Goal: Transaction & Acquisition: Subscribe to service/newsletter

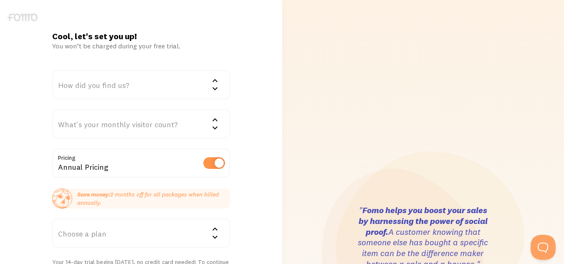
click at [170, 84] on div "How did you find us?" at bounding box center [141, 84] width 178 height 29
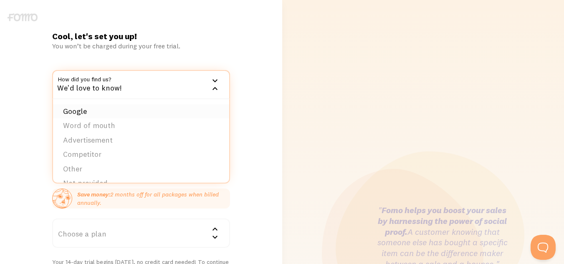
click at [107, 110] on li "Google" at bounding box center [141, 111] width 176 height 15
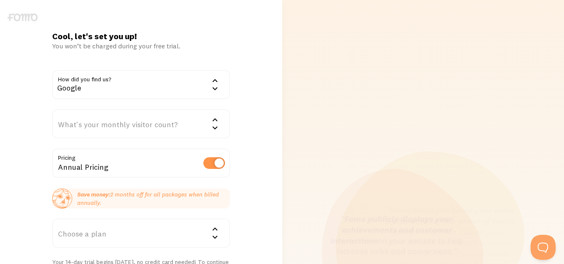
click at [111, 117] on div "What's your monthly visitor count?" at bounding box center [141, 123] width 178 height 29
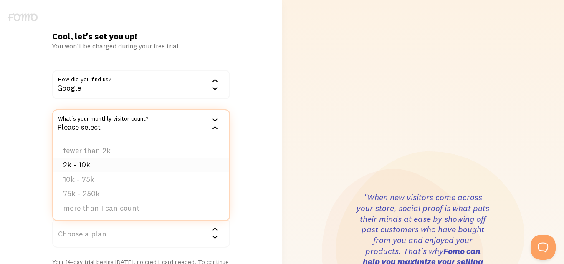
click at [72, 166] on li "2k - 10k" at bounding box center [141, 165] width 176 height 15
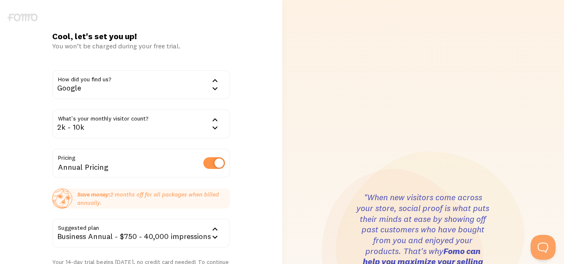
click at [105, 133] on div "2k - 10k" at bounding box center [141, 123] width 178 height 29
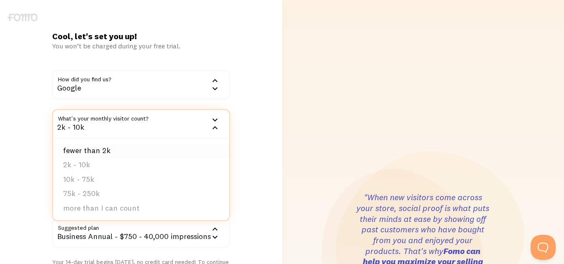
click at [116, 150] on li "fewer than 2k" at bounding box center [141, 151] width 176 height 15
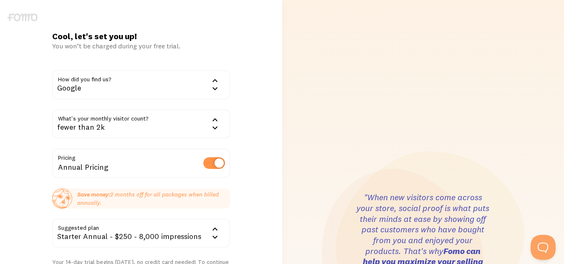
click at [205, 162] on label at bounding box center [214, 163] width 22 height 12
click at [205, 162] on input "checkbox" at bounding box center [214, 163] width 22 height 12
checkbox input "false"
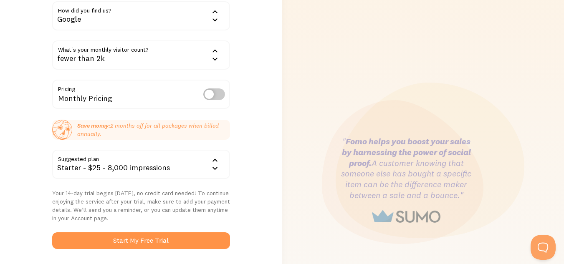
scroll to position [84, 0]
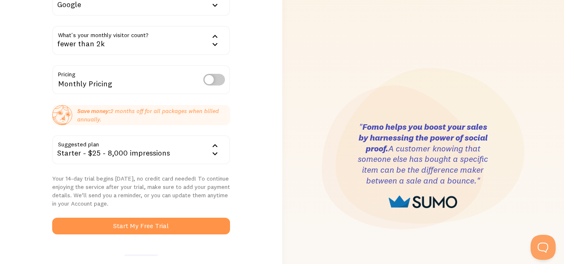
click at [78, 156] on div "Starter - $25 - 8,000 impressions" at bounding box center [141, 149] width 178 height 29
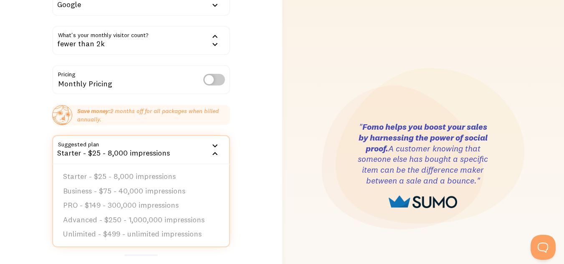
click at [291, 122] on div ""When new visitors come across your store, social proof is what puts their mind…" at bounding box center [423, 165] width 272 height 499
